Goal: Transaction & Acquisition: Purchase product/service

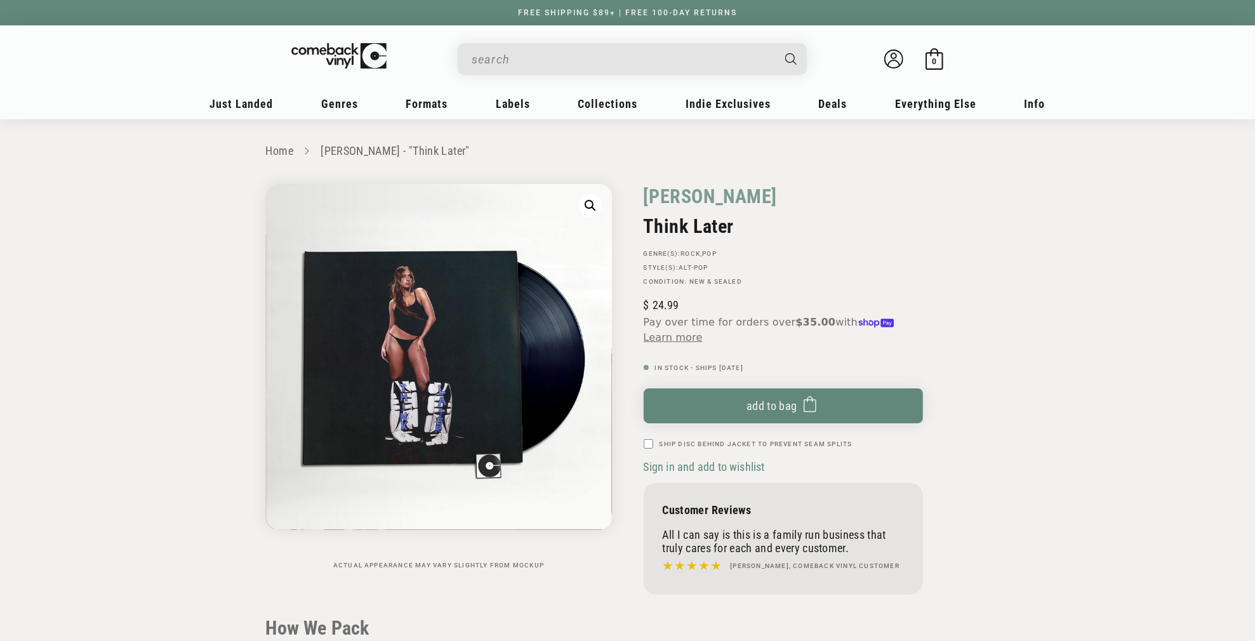
click at [515, 65] on input "When autocomplete results are available use up and down arrows to review and en…" at bounding box center [621, 59] width 301 height 26
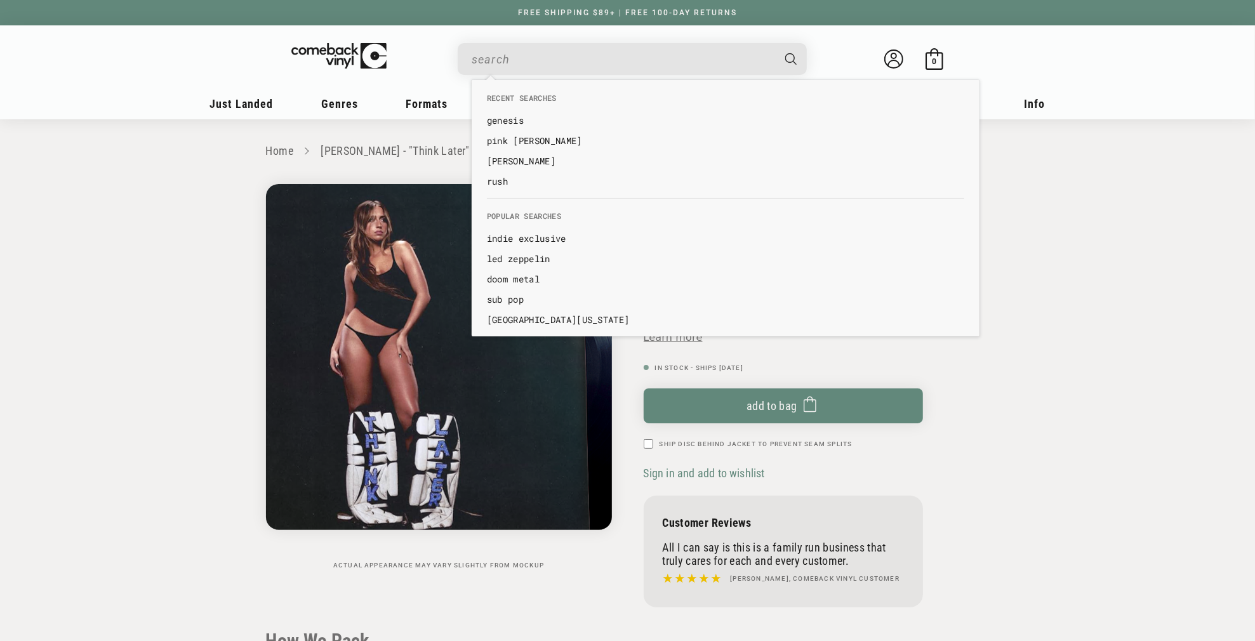
click at [442, 345] on img "Gallery Viewer" at bounding box center [439, 357] width 346 height 346
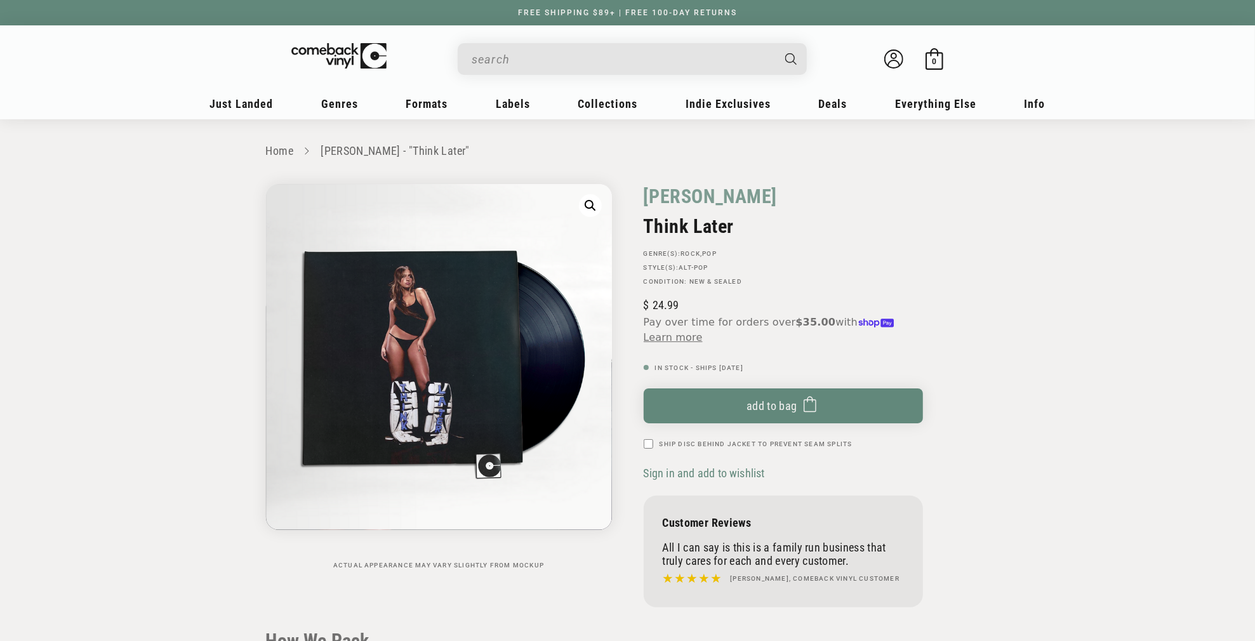
click at [501, 59] on input "When autocomplete results are available use up and down arrows to review and en…" at bounding box center [621, 59] width 301 height 26
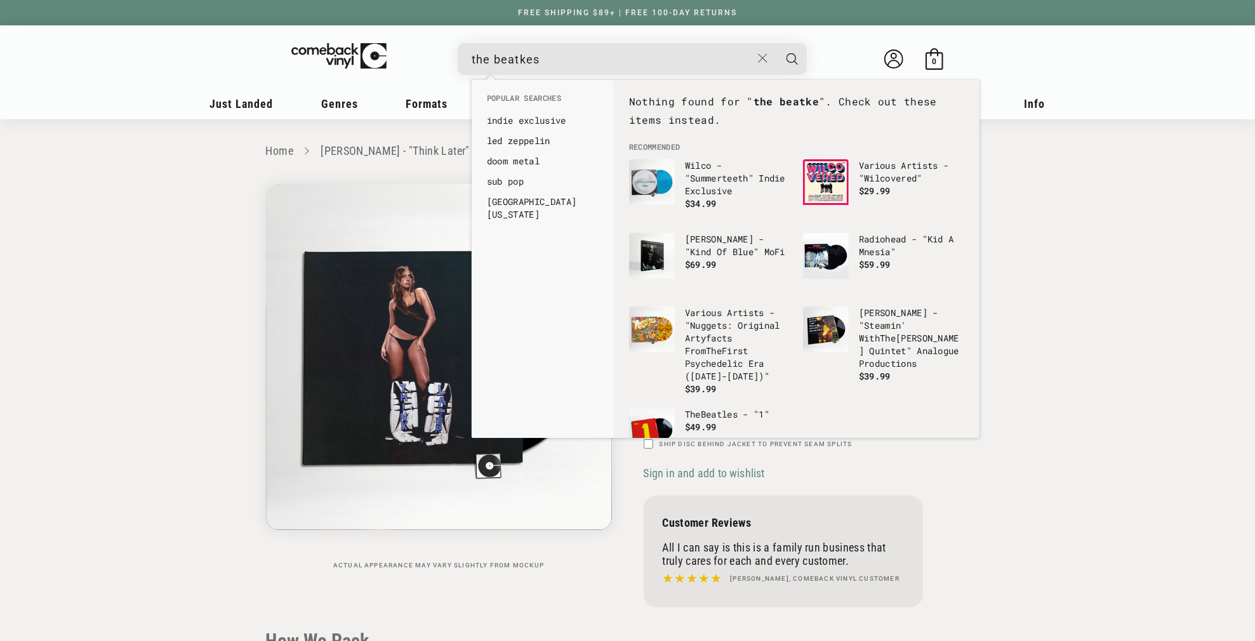
click at [776, 43] on button "Search" at bounding box center [792, 59] width 32 height 32
click at [525, 59] on input "the beatkes" at bounding box center [611, 59] width 280 height 26
type input "the beatkles"
click at [776, 43] on button "Search" at bounding box center [792, 59] width 32 height 32
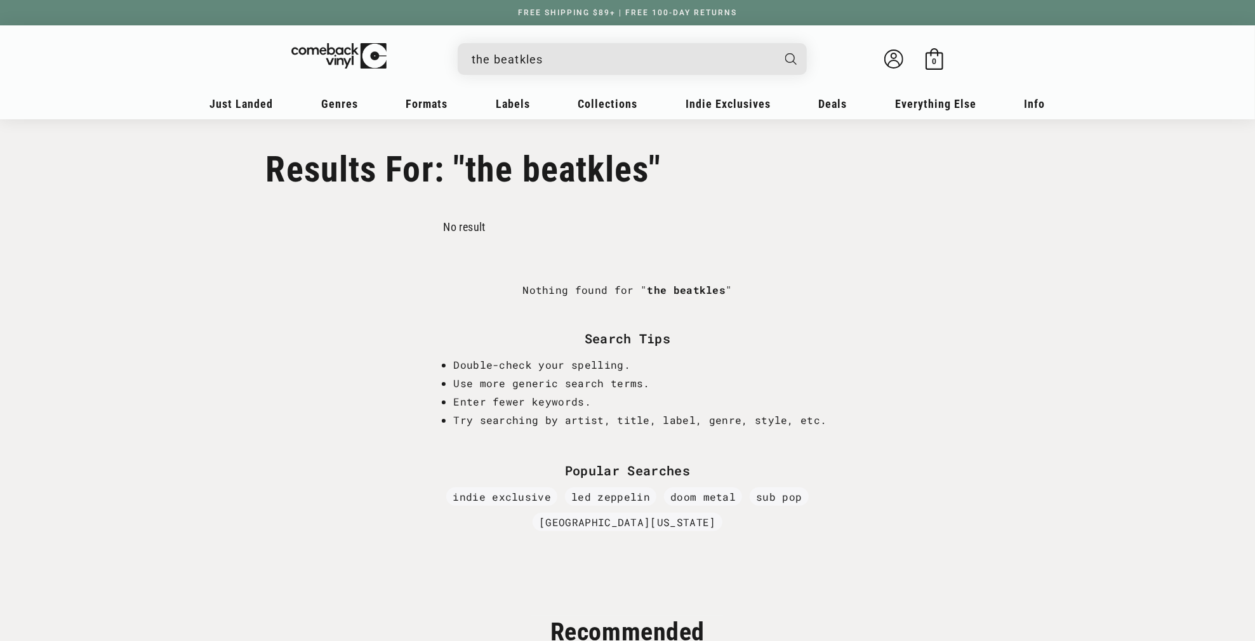
click at [553, 57] on input "the beatkles" at bounding box center [621, 59] width 301 height 26
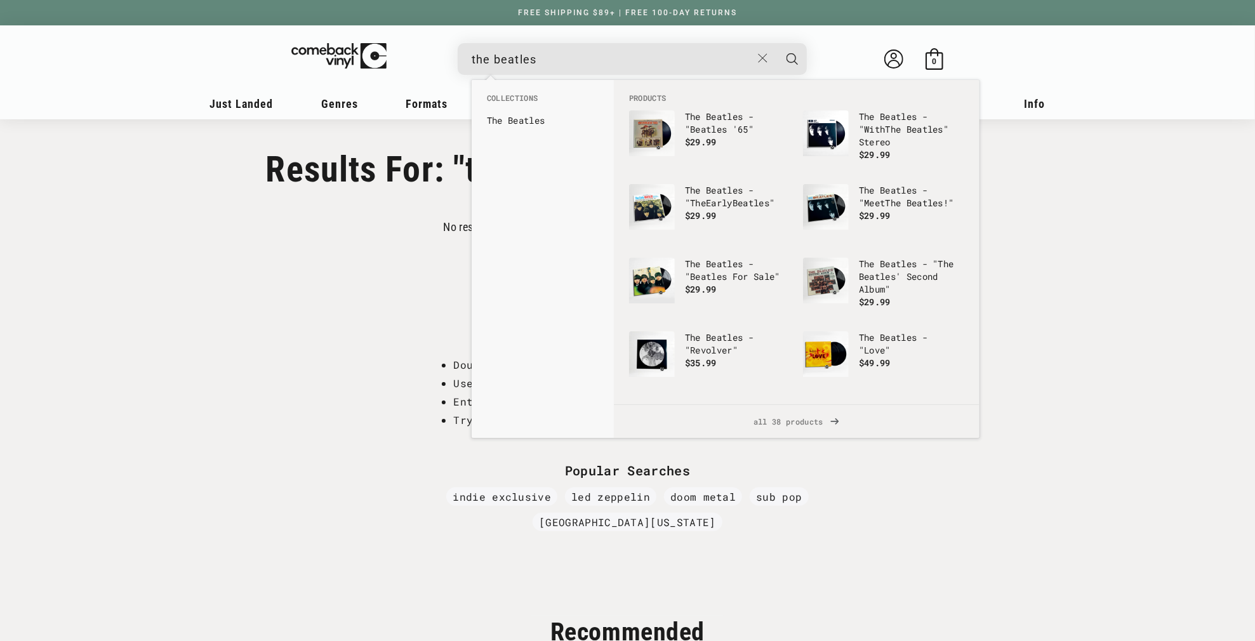
type input "the beatles"
click at [776, 43] on button "Search" at bounding box center [792, 59] width 32 height 32
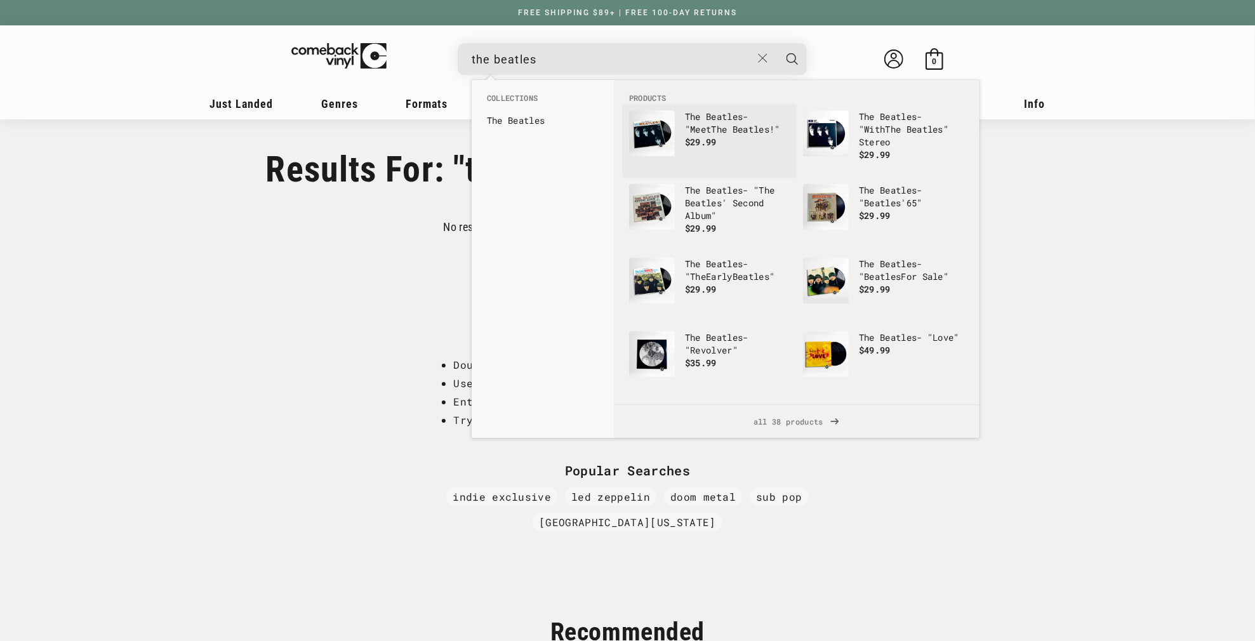
click at [732, 135] on b "Beatles" at bounding box center [750, 129] width 37 height 12
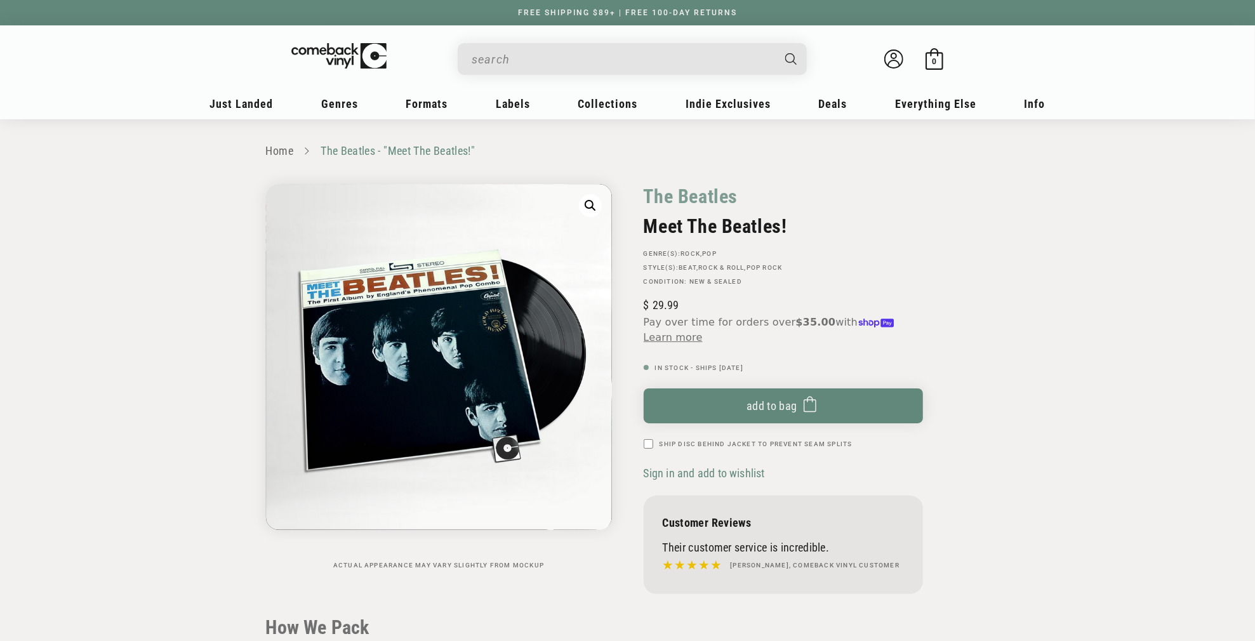
click at [346, 146] on link "The Beatles - "Meet The Beatles!"" at bounding box center [397, 150] width 154 height 13
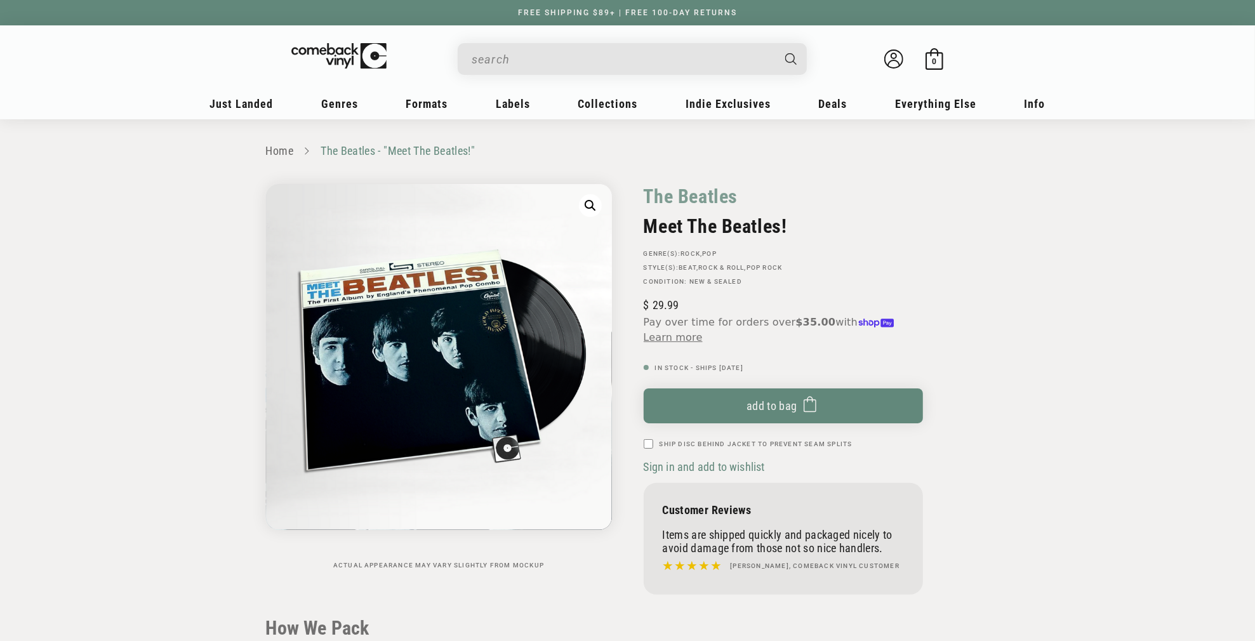
click at [357, 154] on link "The Beatles - "Meet The Beatles!"" at bounding box center [397, 150] width 154 height 13
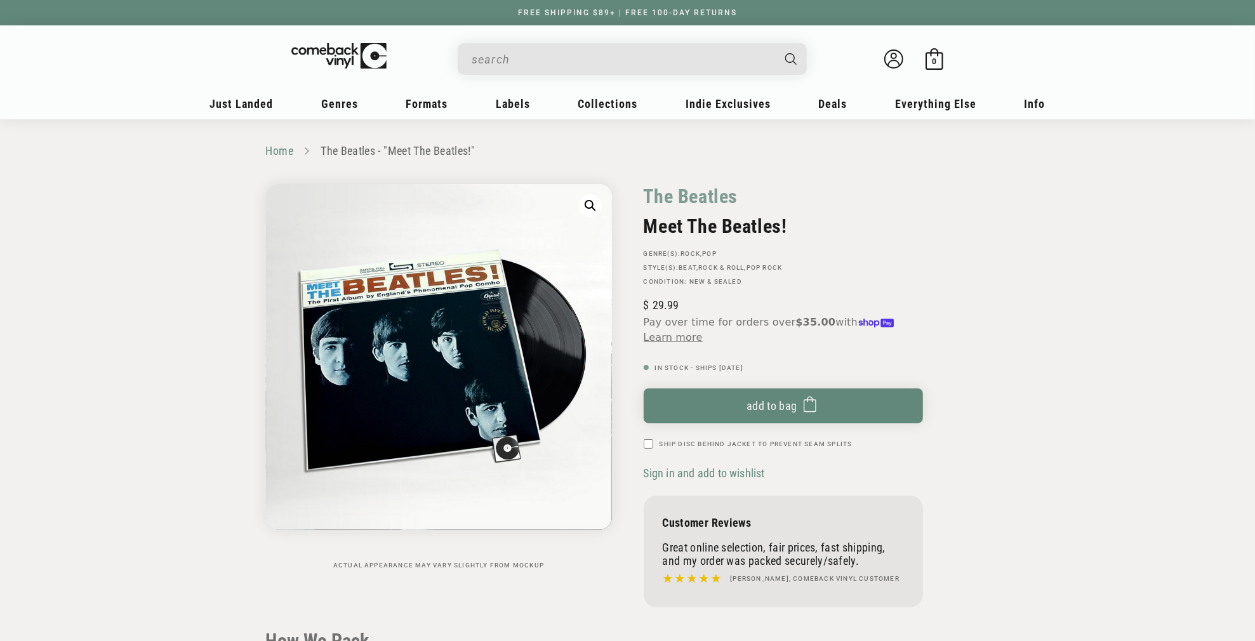
click at [270, 147] on link "Home" at bounding box center [279, 150] width 27 height 13
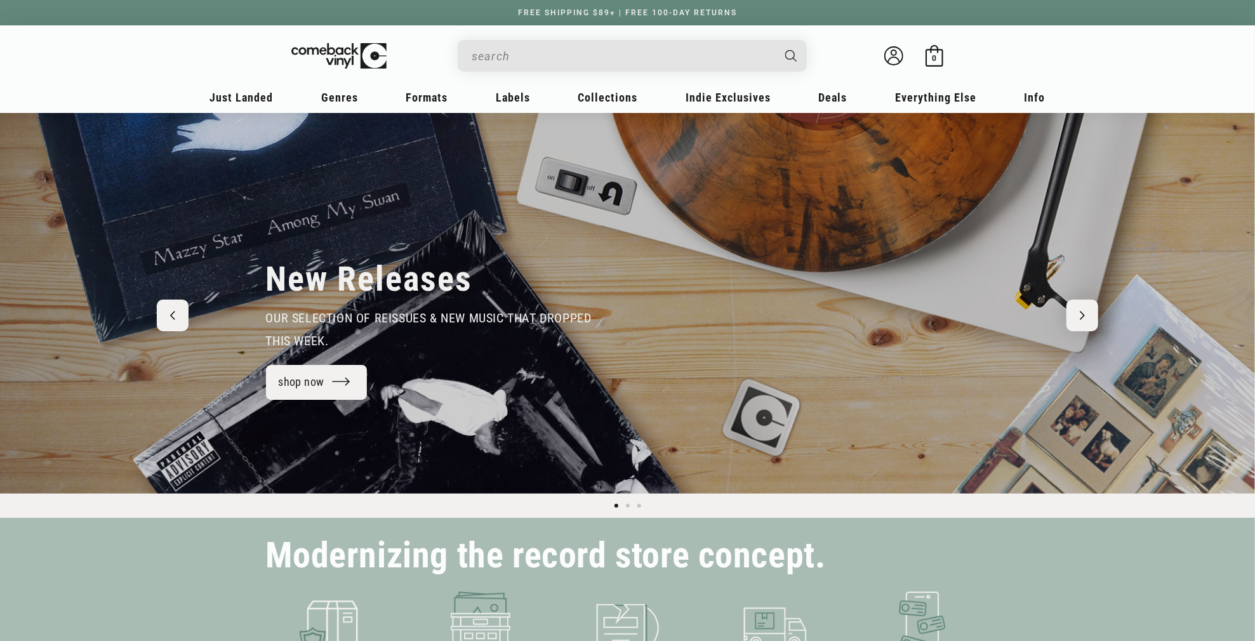
click at [523, 52] on input "Search" at bounding box center [621, 56] width 301 height 26
click at [521, 60] on input "When autocomplete results are available use up and down arrows to review and en…" at bounding box center [621, 56] width 301 height 26
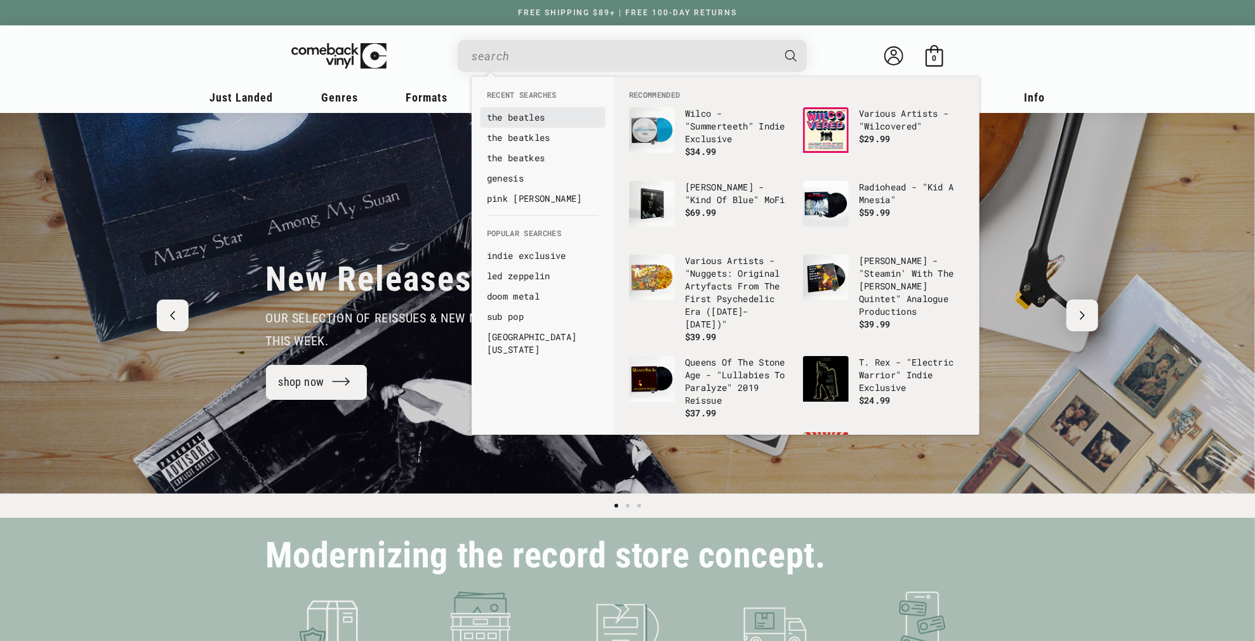
click at [515, 114] on link "the beatles" at bounding box center [543, 117] width 112 height 13
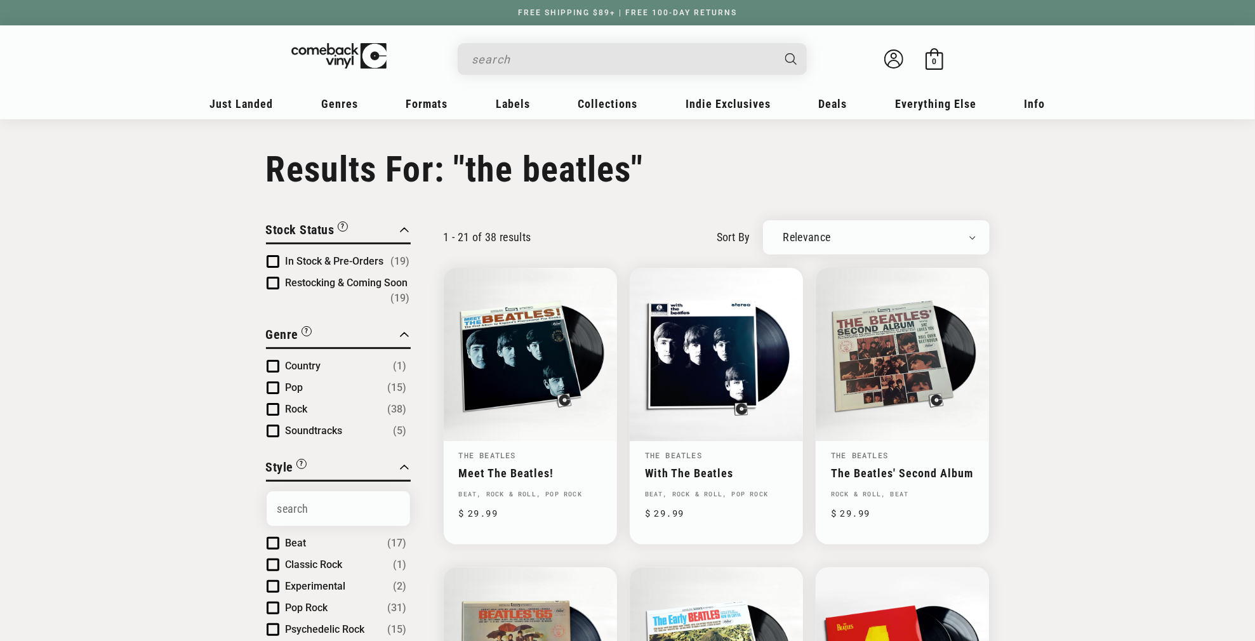
type input "the beatles"
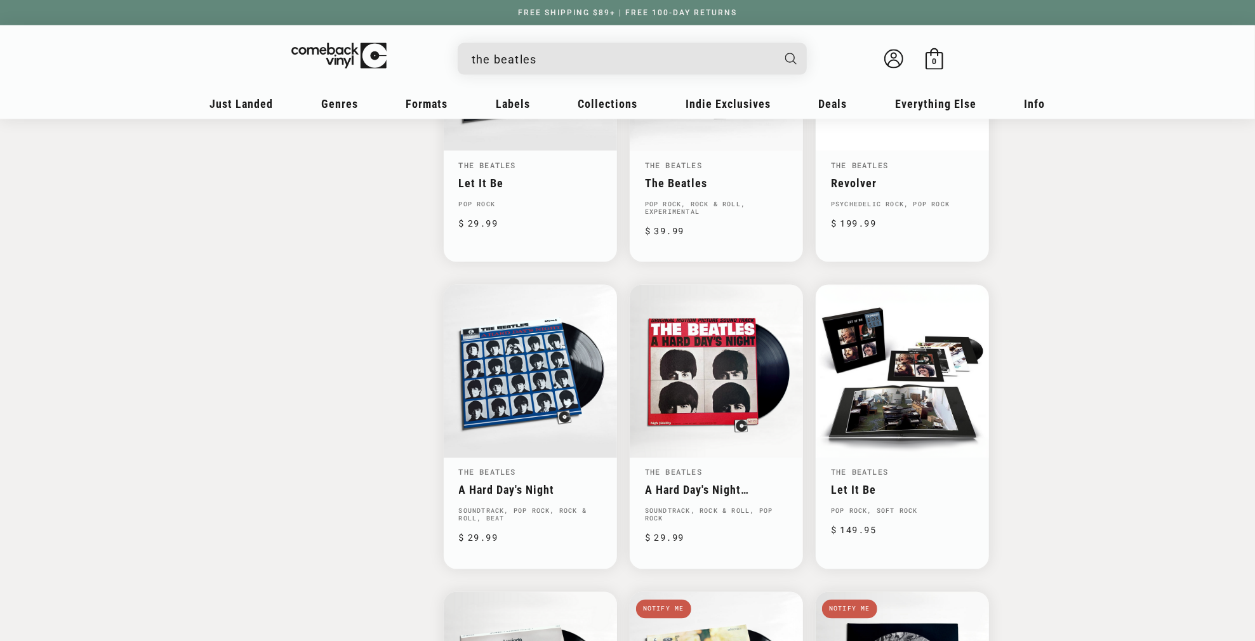
scroll to position [1523, 0]
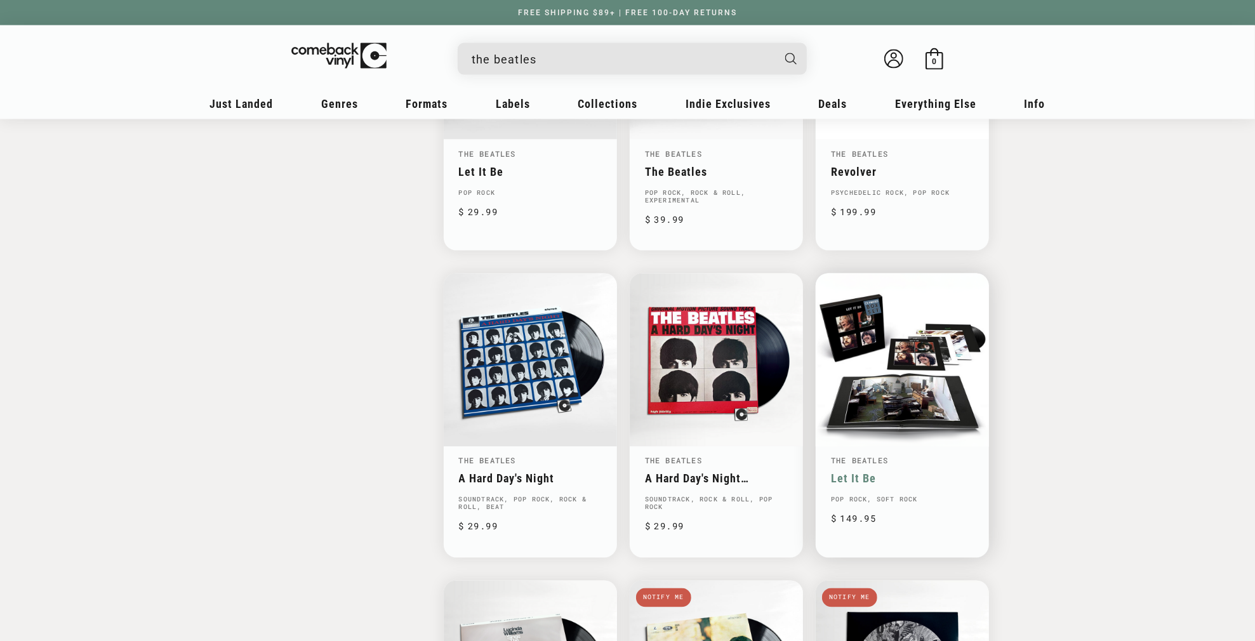
click at [902, 472] on link "Let It Be" at bounding box center [902, 478] width 143 height 13
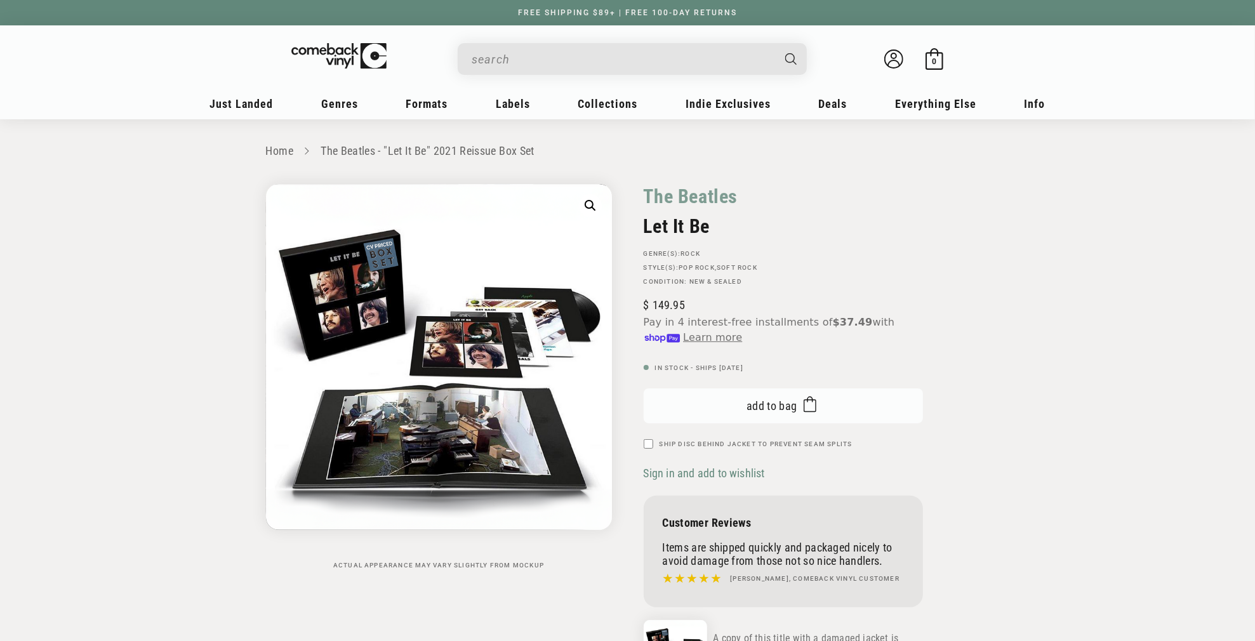
click at [808, 417] on span "submit" at bounding box center [806, 405] width 19 height 23
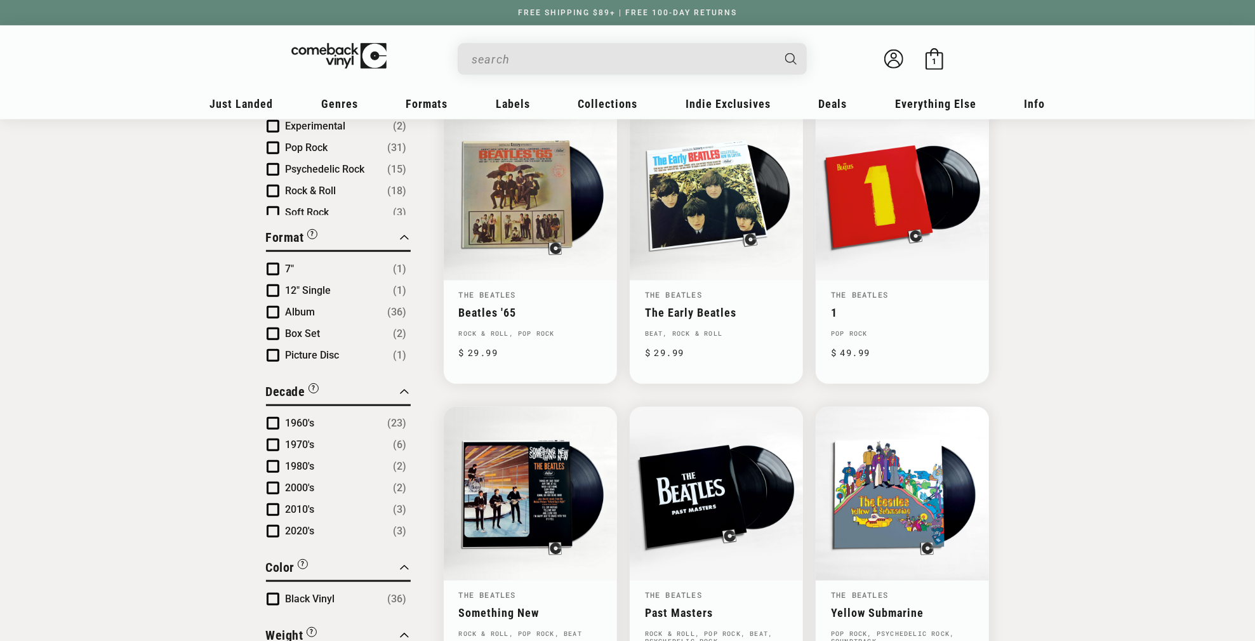
type input "the beatles"
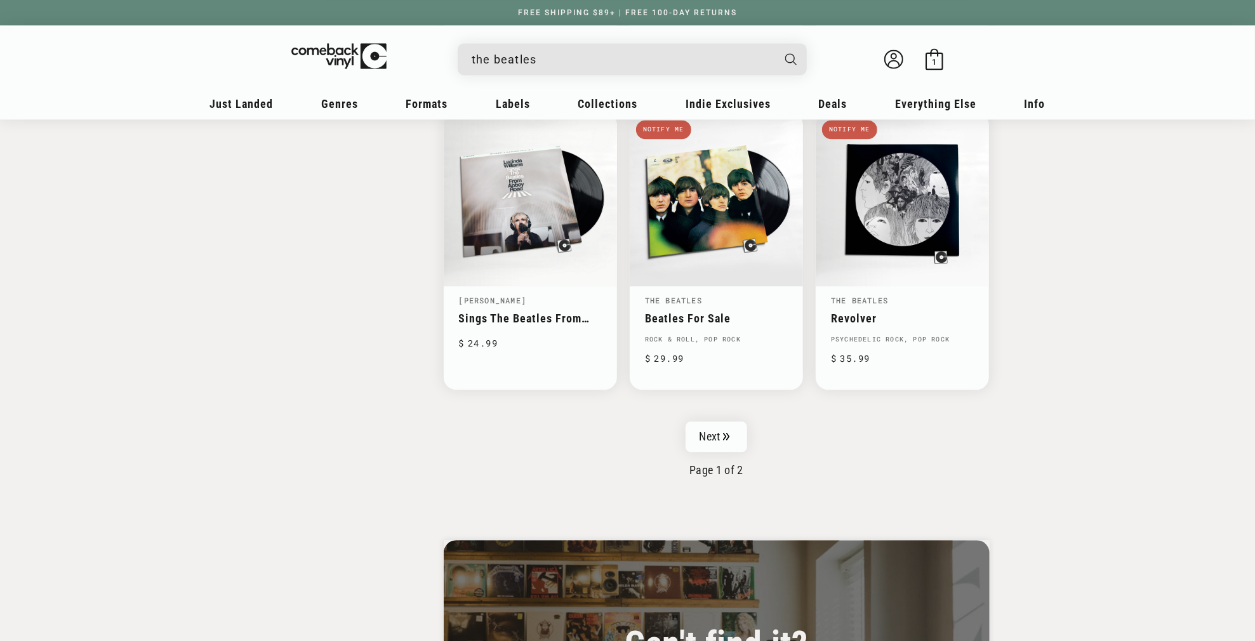
scroll to position [2031, 0]
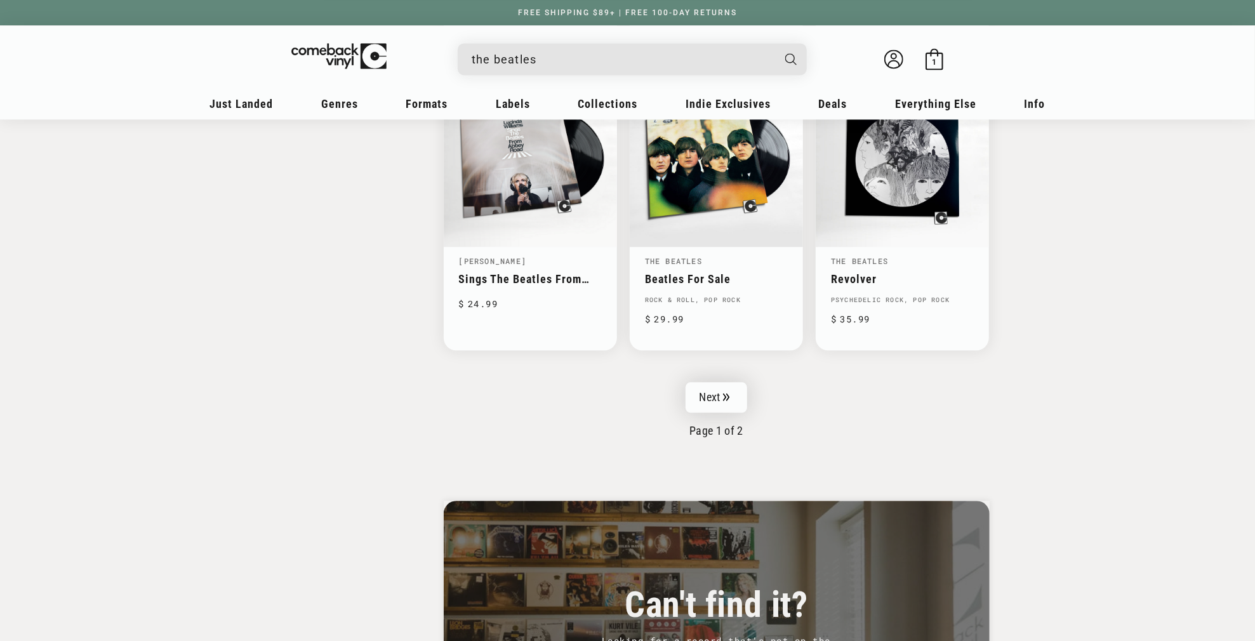
click at [718, 397] on link "Next" at bounding box center [716, 397] width 62 height 30
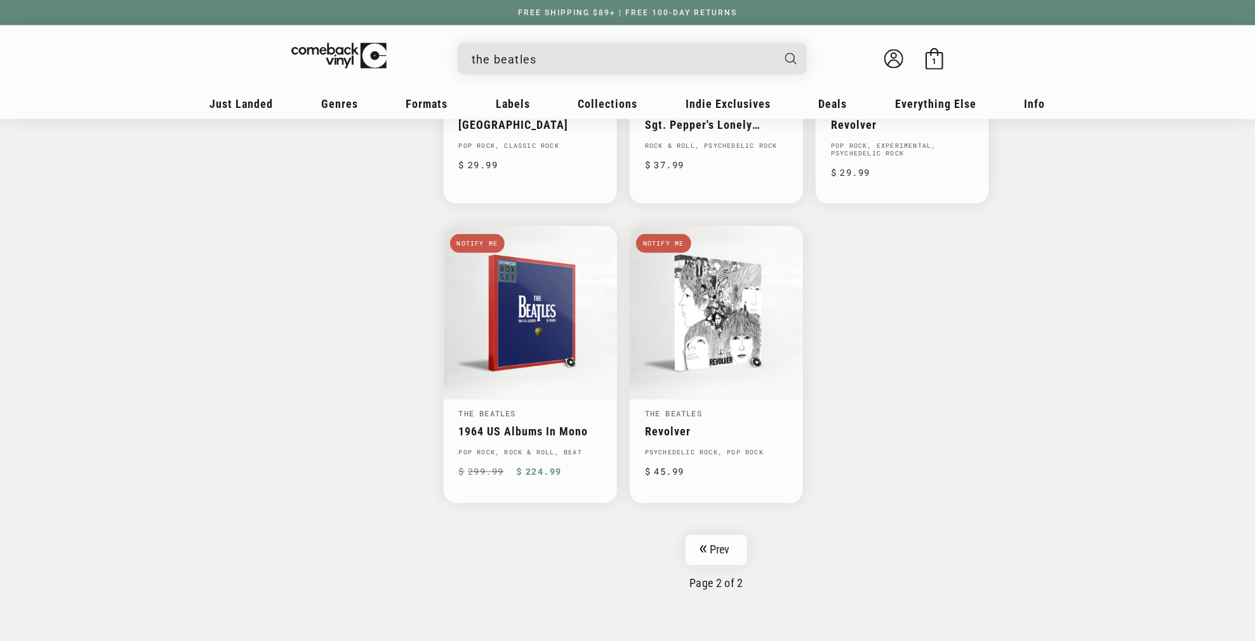
scroll to position [1586, 0]
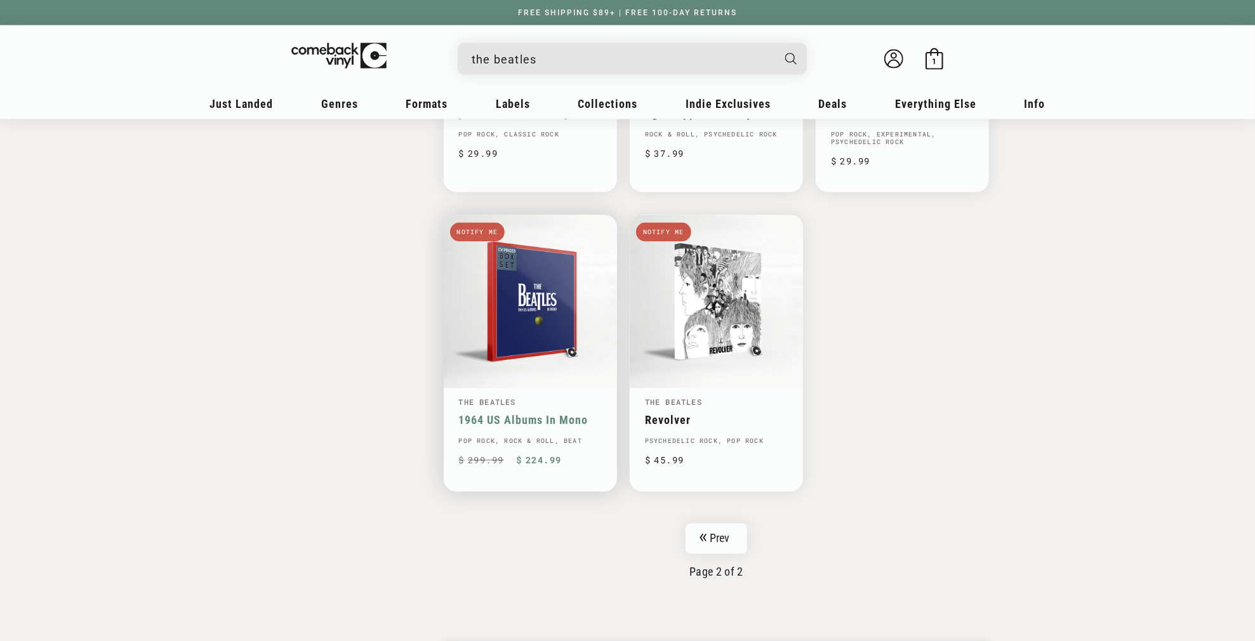
click at [525, 415] on link "1964 US Albums In Mono" at bounding box center [530, 420] width 143 height 13
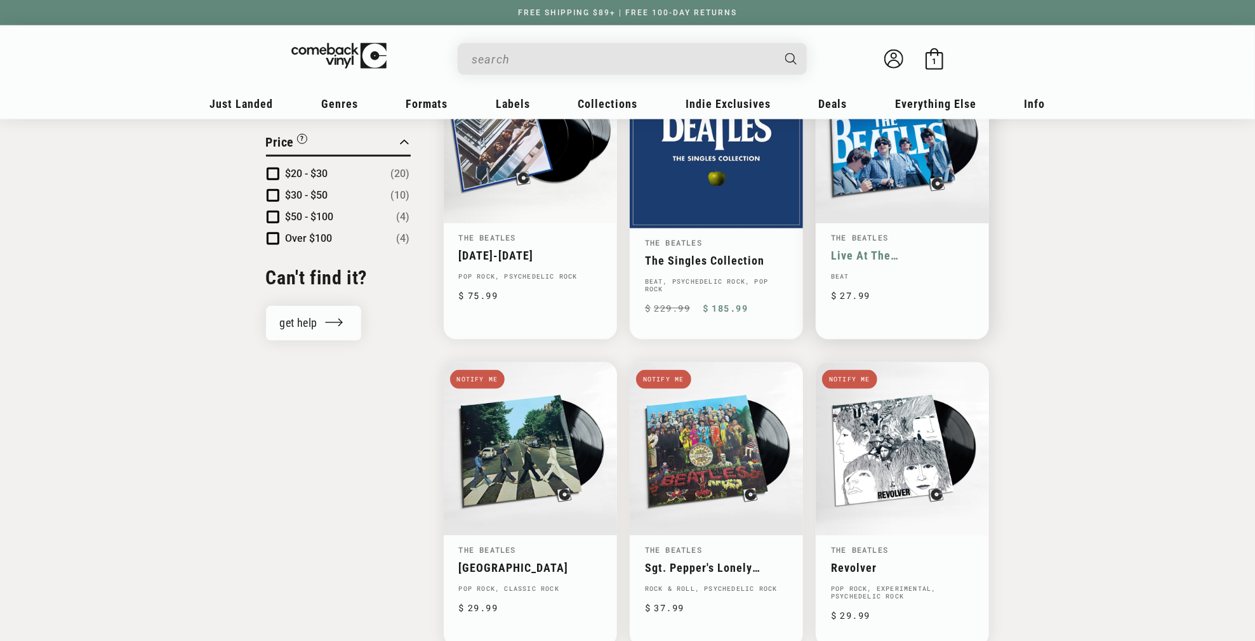
type input "the beatles"
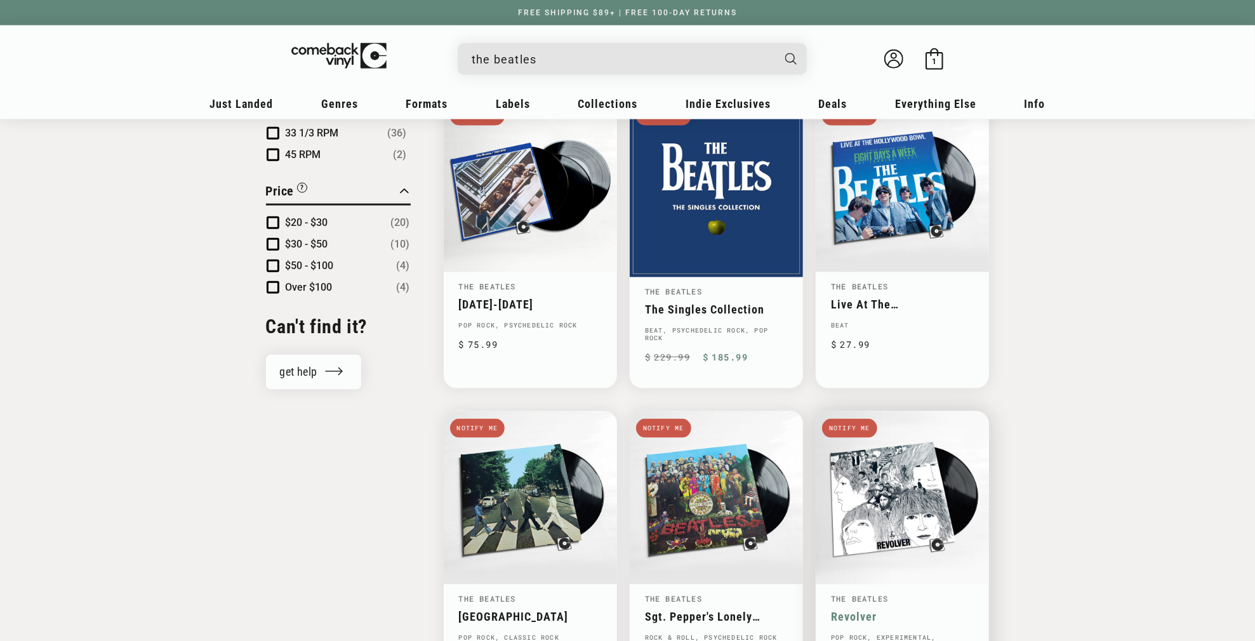
scroll to position [1015, 0]
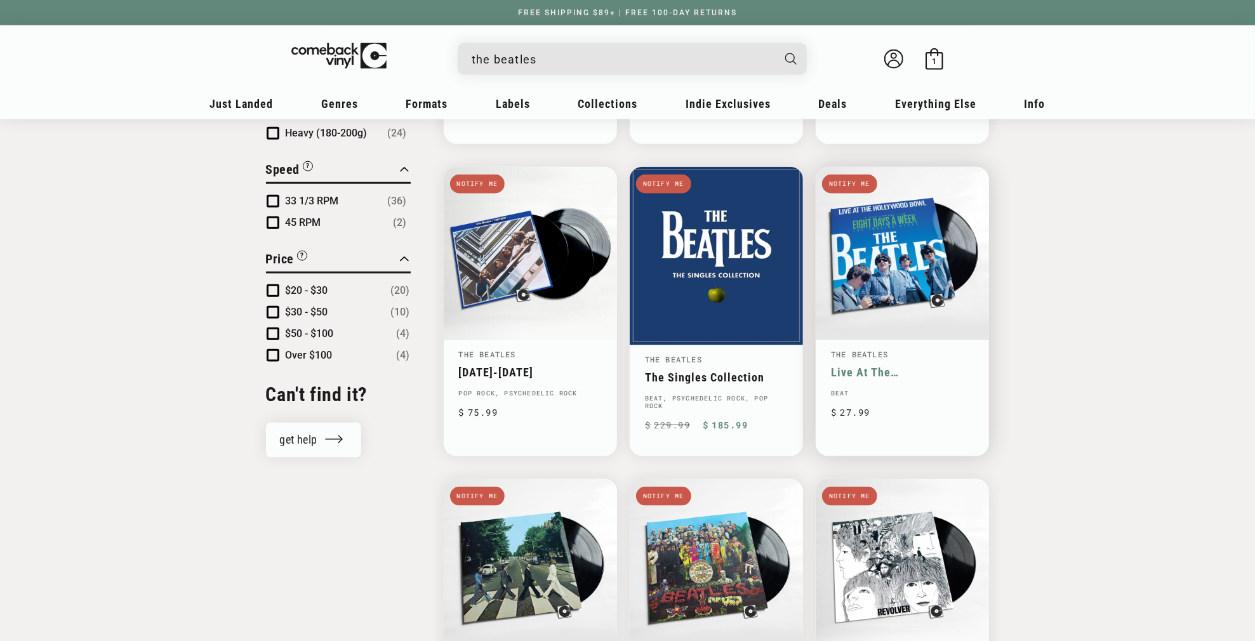
click at [870, 366] on link "Live At The [GEOGRAPHIC_DATA]" at bounding box center [902, 372] width 143 height 13
